Goal: Task Accomplishment & Management: Manage account settings

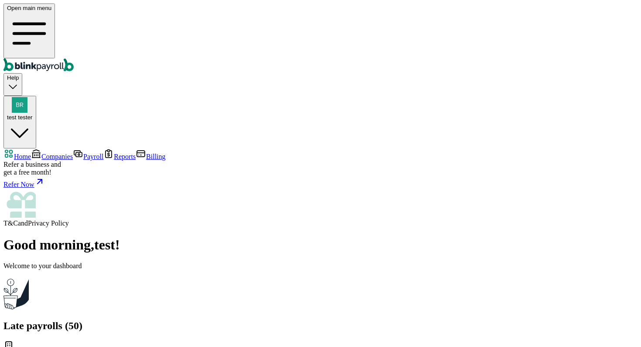
click at [33, 114] on span "test tester" at bounding box center [20, 117] width 26 height 7
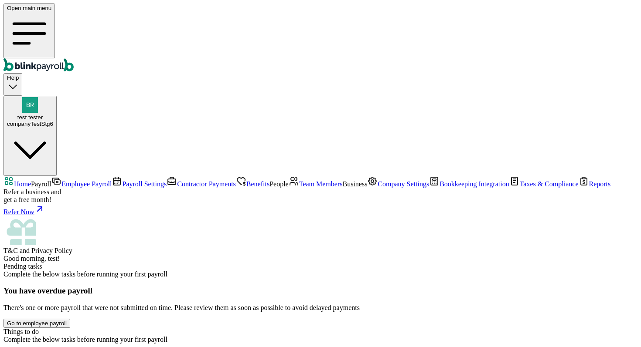
click at [289, 181] on link "Team Members" at bounding box center [316, 183] width 54 height 7
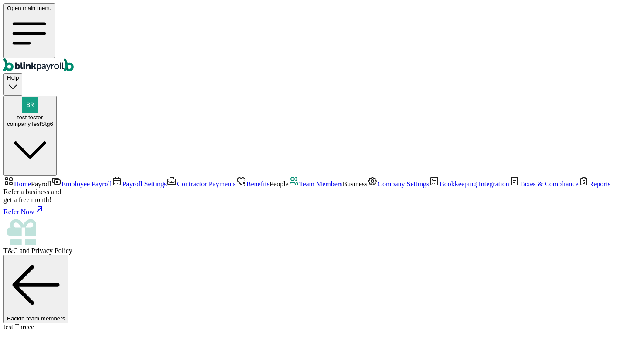
scroll to position [1, 0]
select select "2025"
click at [31, 180] on span "Home" at bounding box center [22, 183] width 17 height 7
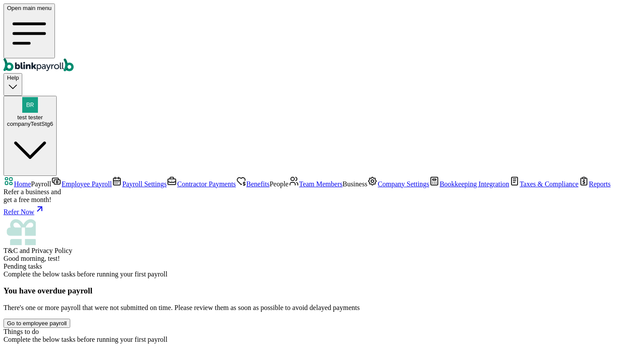
click at [53, 114] on div "test tester companyTestStg6" at bounding box center [30, 120] width 46 height 13
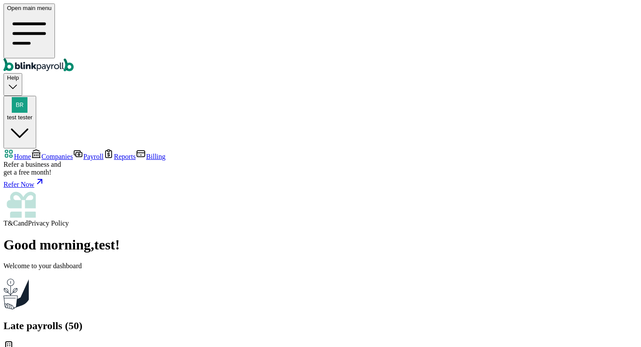
click at [83, 153] on span "Payroll" at bounding box center [93, 156] width 20 height 7
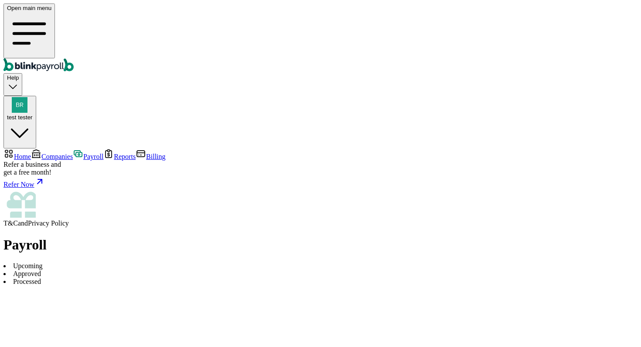
click at [114, 153] on span "Reports" at bounding box center [125, 156] width 22 height 7
click at [55, 153] on span "Companies" at bounding box center [56, 156] width 31 height 7
